Goal: Task Accomplishment & Management: Use online tool/utility

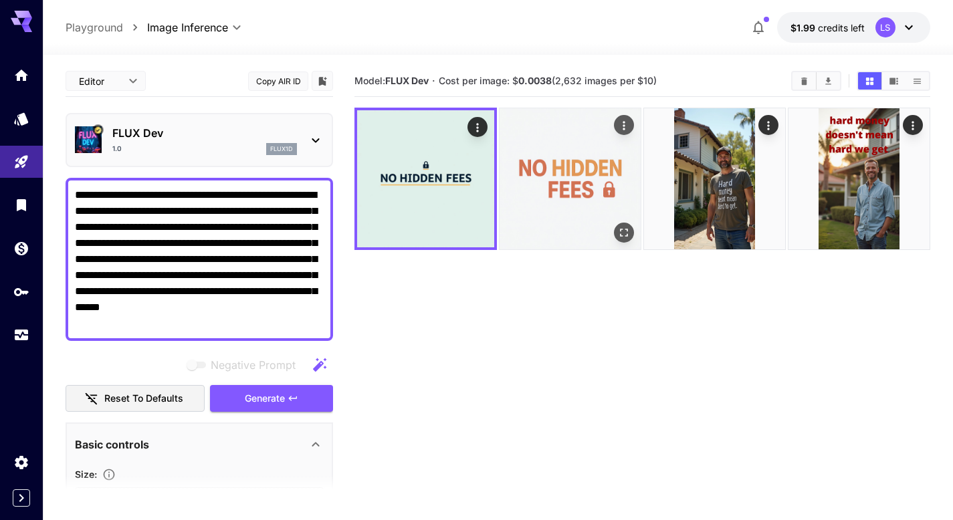
drag, startPoint x: 562, startPoint y: 190, endPoint x: 607, endPoint y: 187, distance: 44.9
click at [562, 189] on img at bounding box center [569, 178] width 141 height 141
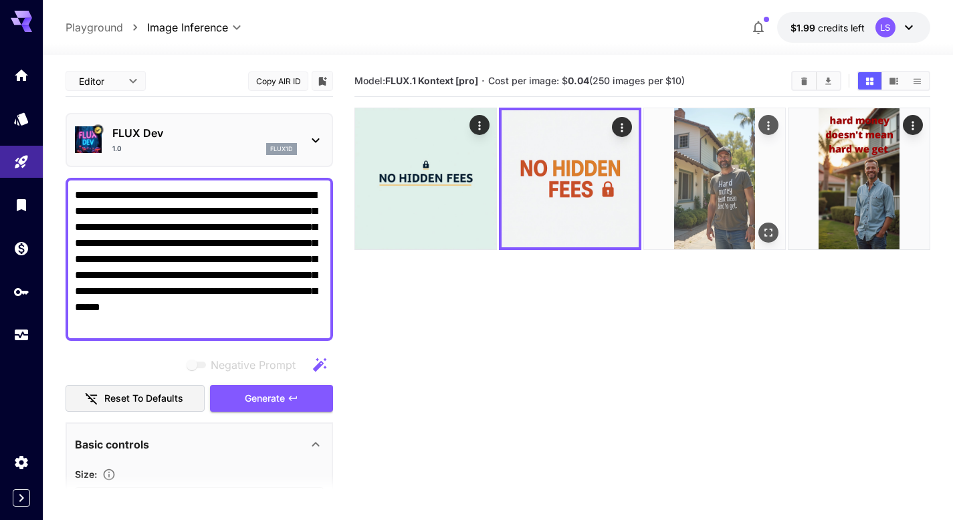
click at [675, 183] on img at bounding box center [714, 178] width 141 height 141
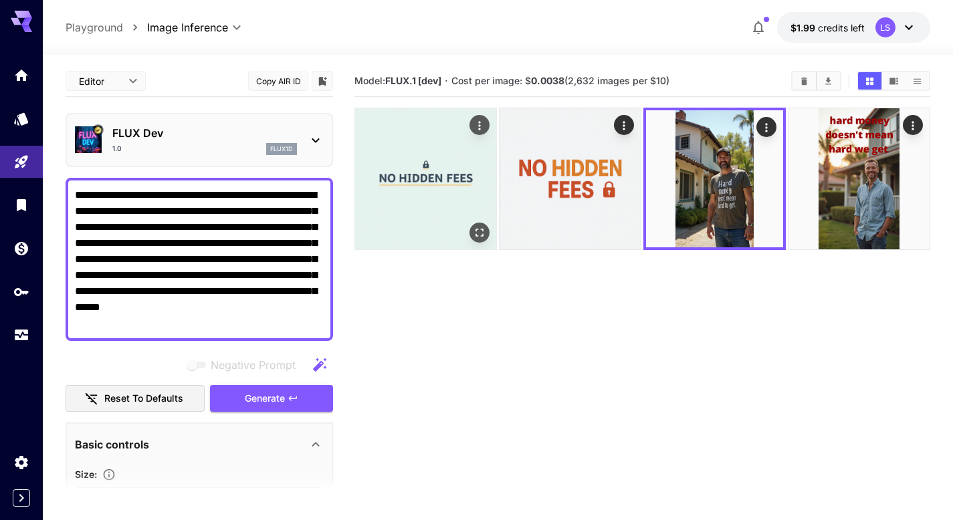
click at [453, 179] on img at bounding box center [425, 178] width 141 height 141
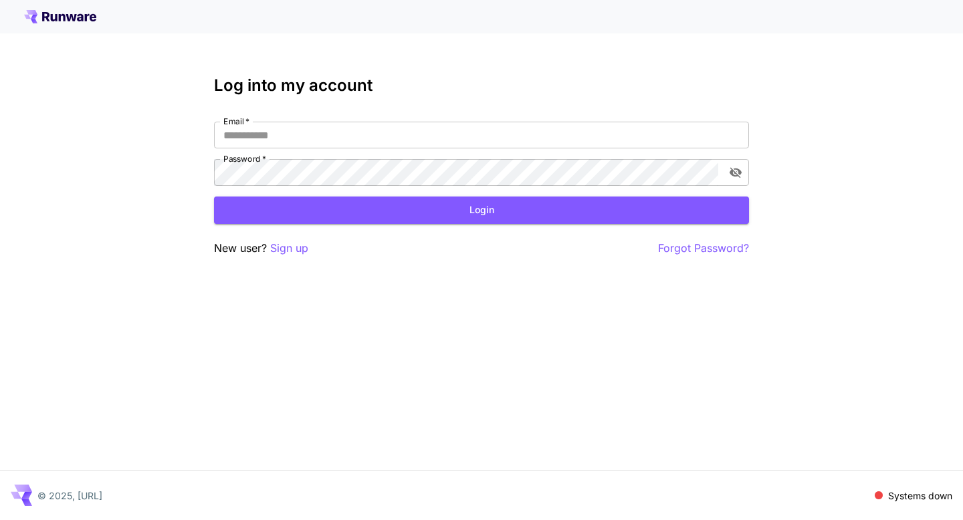
type input "**********"
click at [437, 215] on button "Login" at bounding box center [481, 210] width 535 height 27
